Goal: Information Seeking & Learning: Learn about a topic

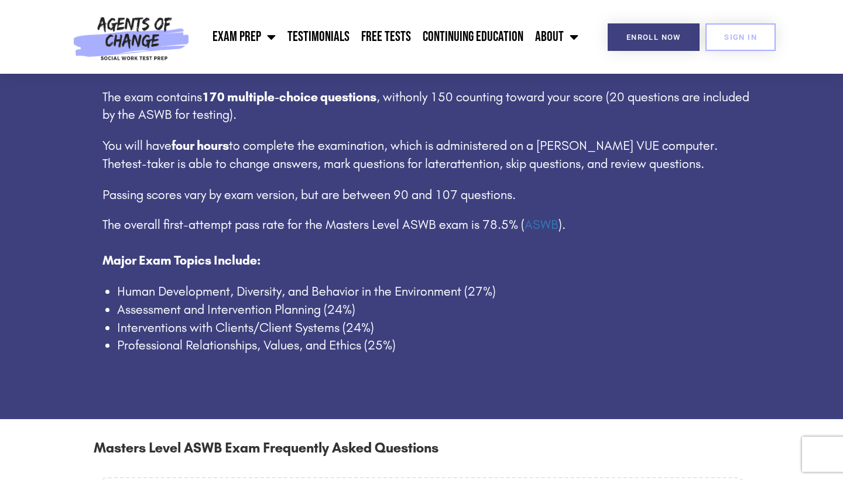
scroll to position [725, 0]
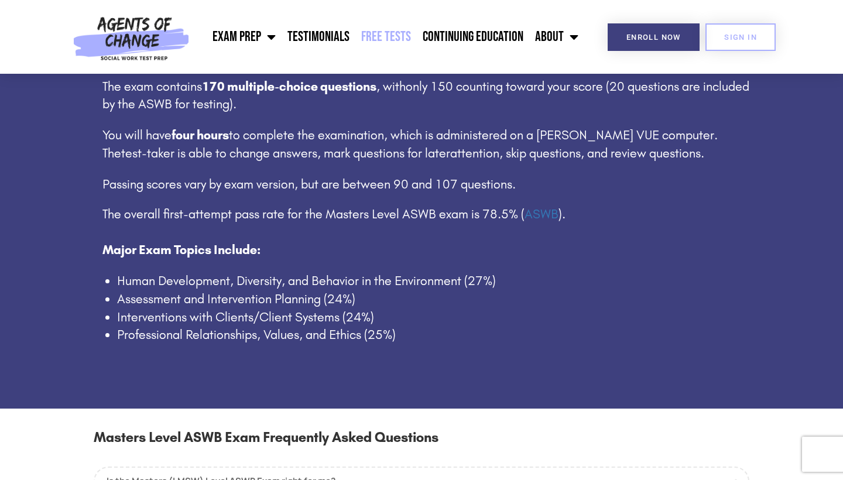
click at [389, 40] on link "Free Tests" at bounding box center [385, 36] width 61 height 29
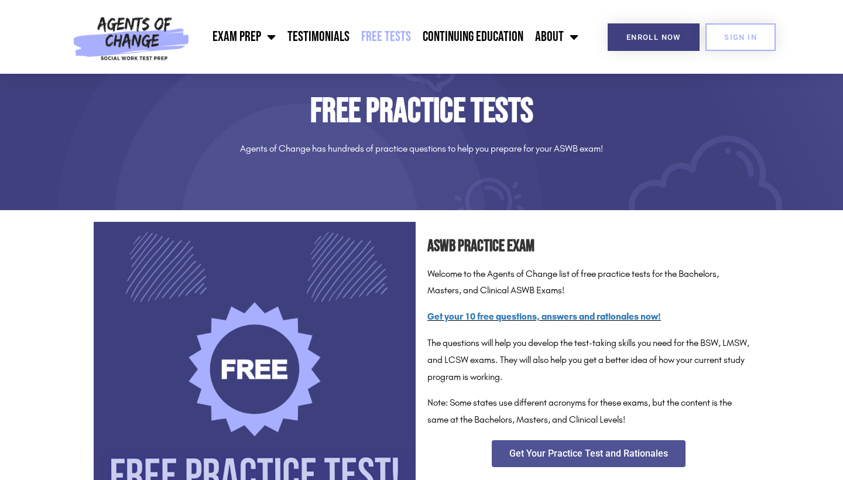
scroll to position [34, 0]
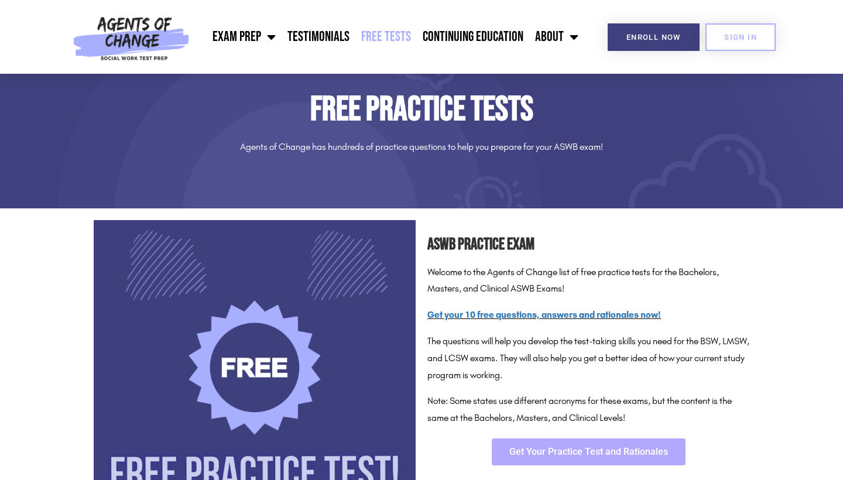
click at [589, 447] on span "Get Your Practice Test and Rationales" at bounding box center [588, 451] width 159 height 9
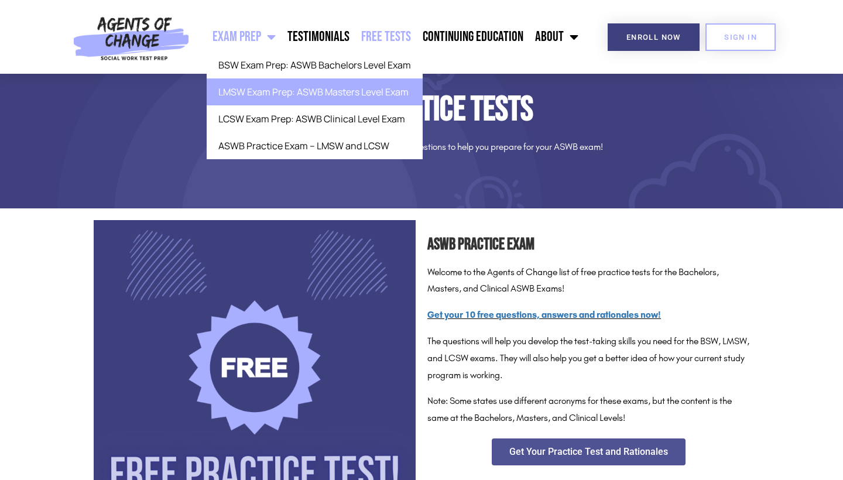
click at [286, 92] on link "LMSW Exam Prep: ASWB Masters Level Exam" at bounding box center [315, 91] width 216 height 27
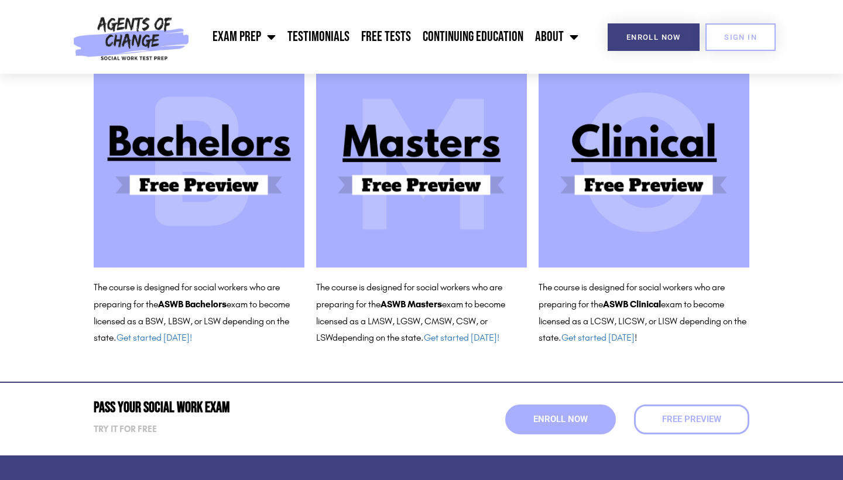
scroll to position [124, 0]
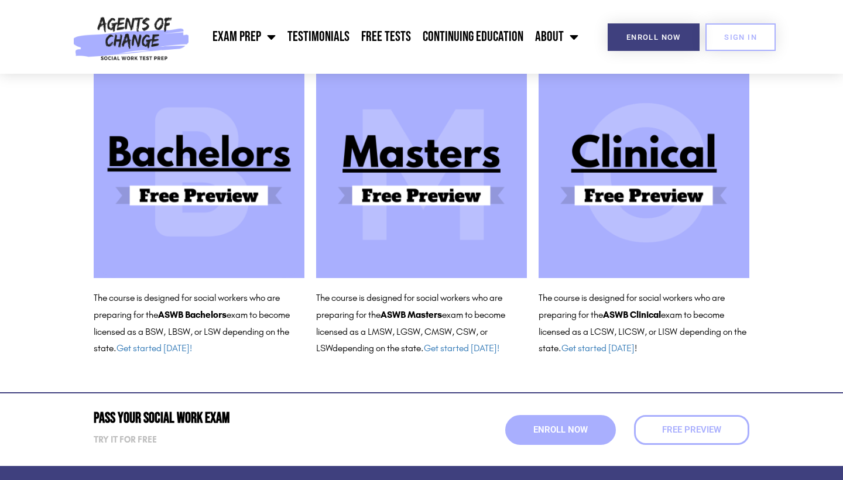
click at [436, 138] on img at bounding box center [421, 172] width 211 height 211
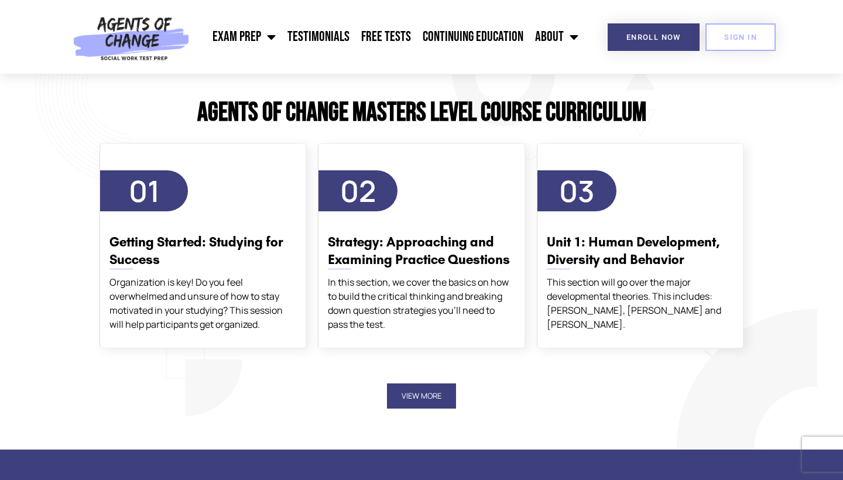
scroll to position [1994, 0]
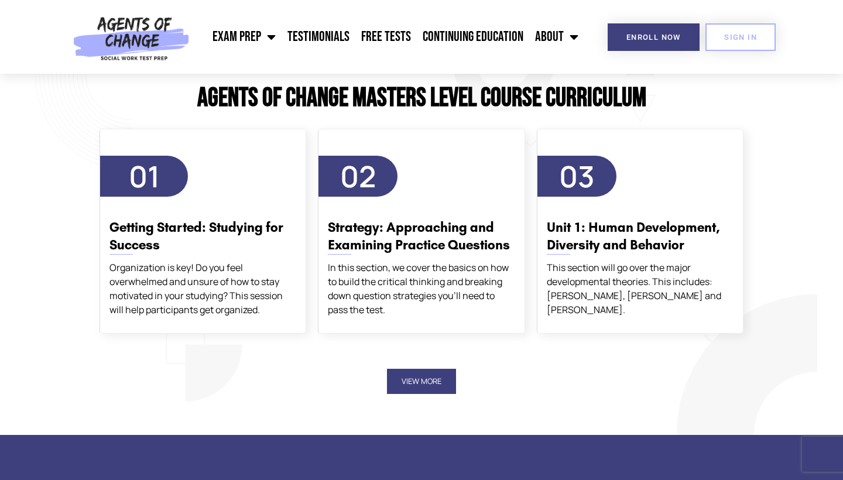
click at [419, 369] on button "View More" at bounding box center [421, 381] width 69 height 25
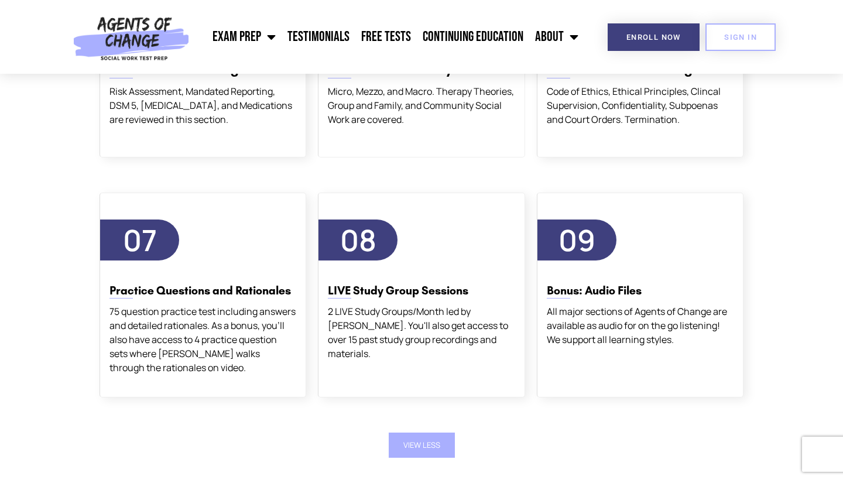
scroll to position [2410, 0]
